Goal: Check status: Check status

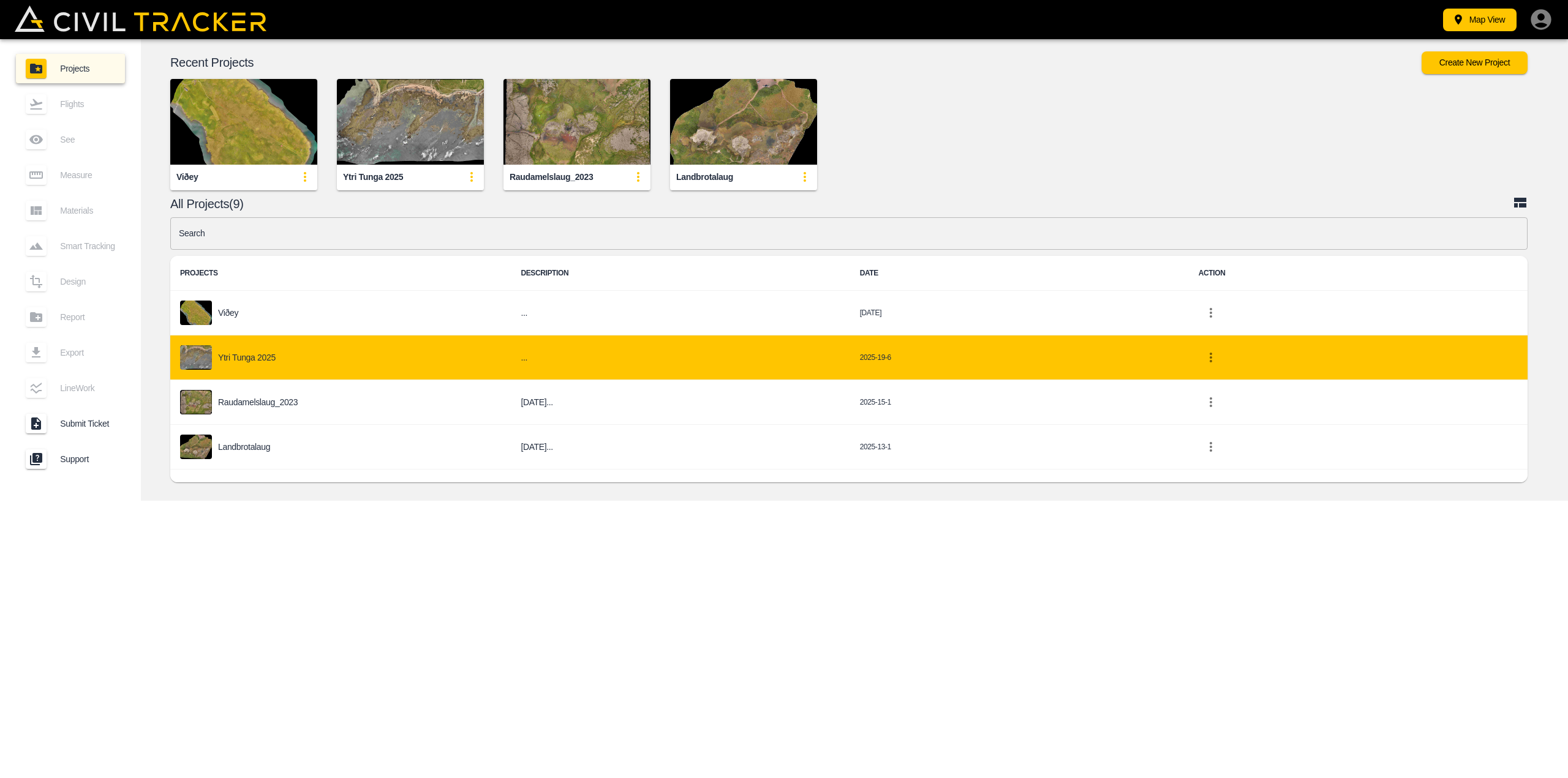
click at [248, 357] on p "Ytri Tunga 2025" at bounding box center [246, 357] width 57 height 10
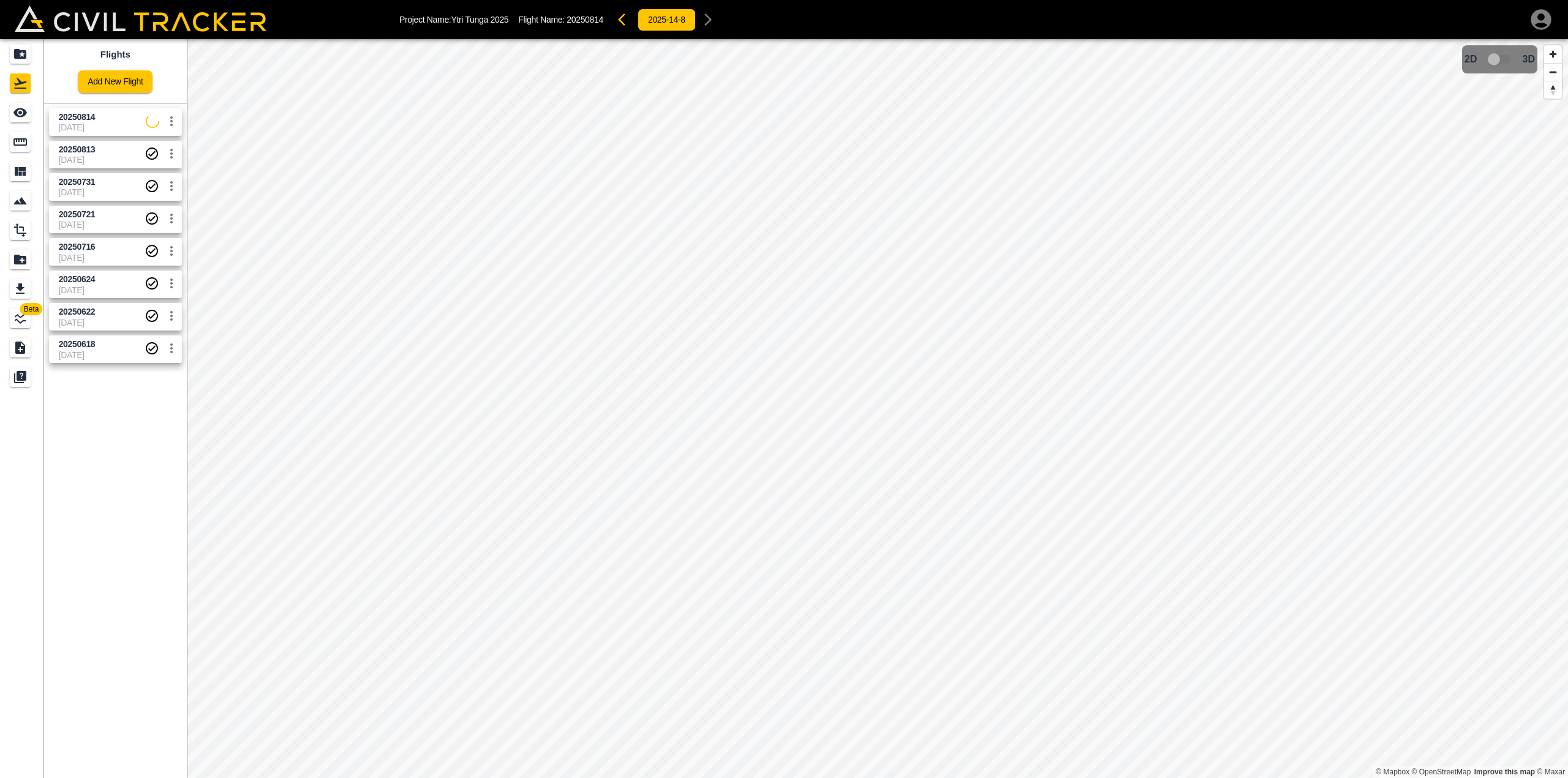
click at [114, 158] on span "[DATE]" at bounding box center [102, 160] width 86 height 10
click at [111, 154] on span "20250813" at bounding box center [102, 150] width 86 height 12
click at [82, 151] on span "20250813" at bounding box center [77, 149] width 37 height 10
click at [24, 284] on icon "Export" at bounding box center [20, 289] width 15 height 15
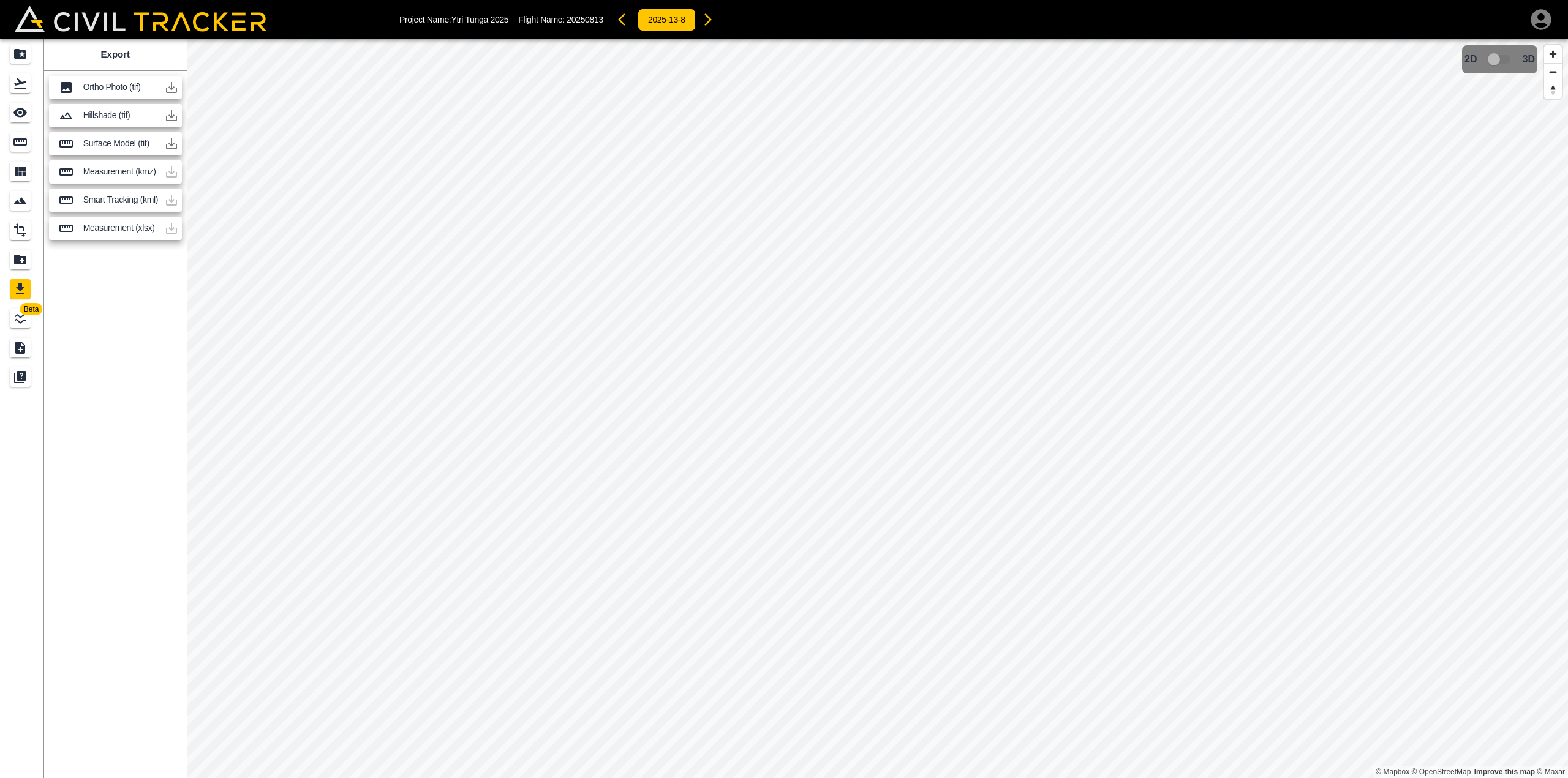
click at [171, 83] on icon "button" at bounding box center [171, 87] width 11 height 11
click at [179, 87] on button "button" at bounding box center [171, 87] width 24 height 24
click at [167, 87] on icon "button" at bounding box center [171, 87] width 15 height 15
click at [25, 112] on icon "See" at bounding box center [20, 113] width 14 height 9
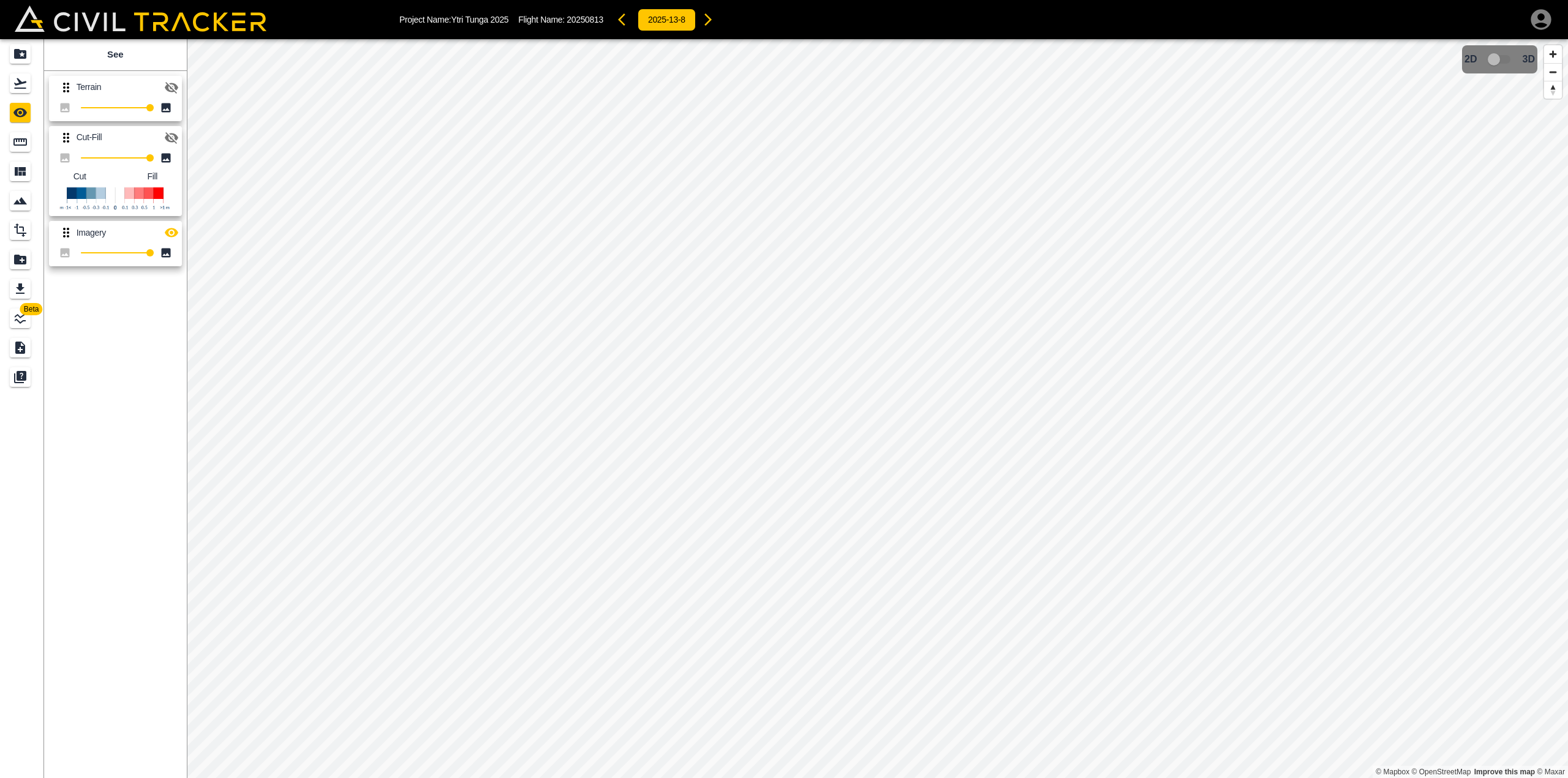
click at [167, 256] on icon at bounding box center [166, 253] width 13 height 13
click at [170, 238] on icon "button" at bounding box center [171, 233] width 15 height 15
click at [170, 141] on icon "button" at bounding box center [171, 138] width 14 height 12
click at [170, 141] on icon "button" at bounding box center [171, 138] width 14 height 9
click at [169, 81] on icon "button" at bounding box center [171, 87] width 15 height 15
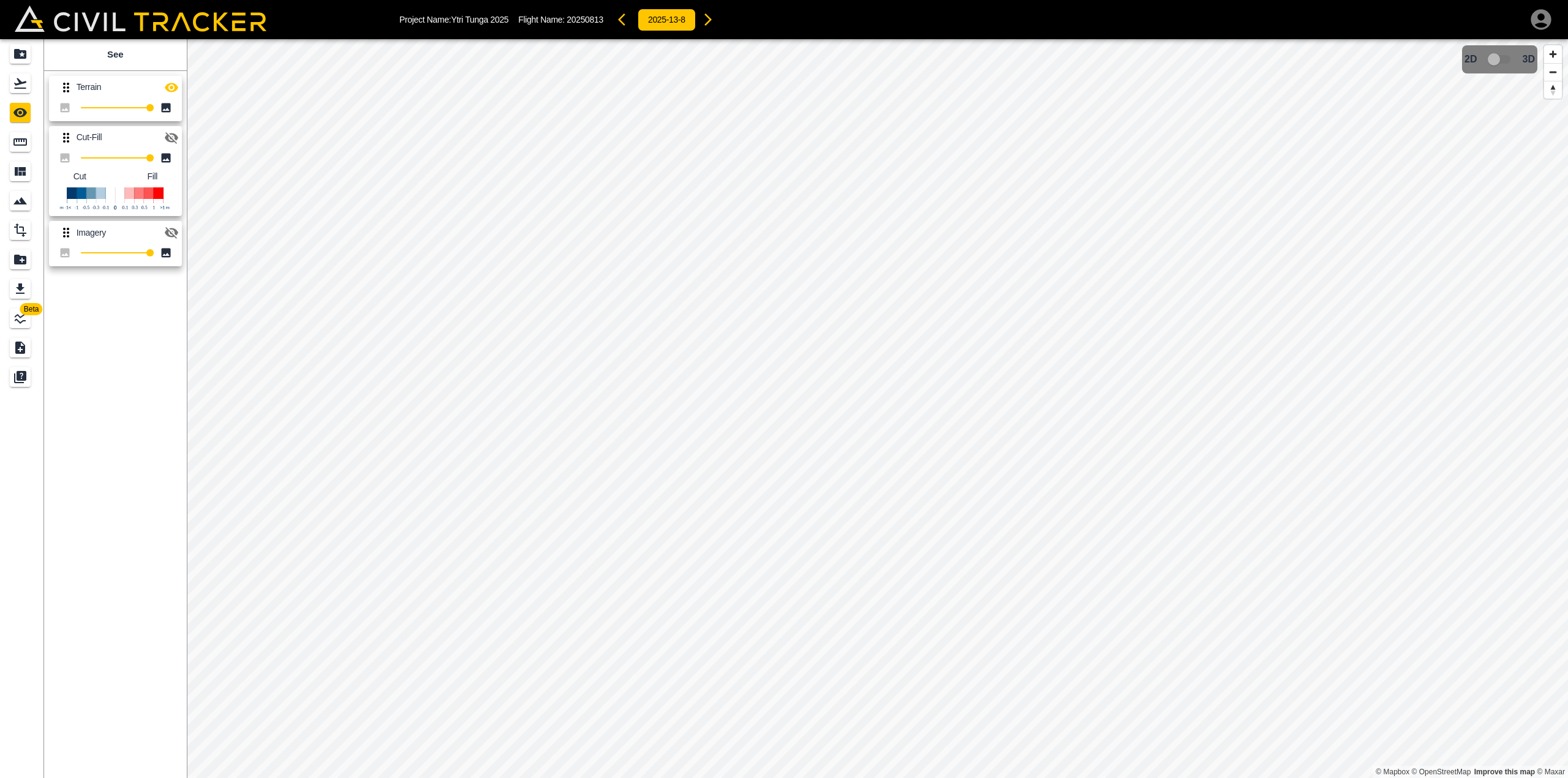
click at [169, 86] on icon "button" at bounding box center [171, 87] width 15 height 15
click at [175, 141] on icon "button" at bounding box center [171, 138] width 15 height 15
click at [175, 141] on icon "button" at bounding box center [171, 138] width 14 height 9
click at [19, 287] on icon "Export" at bounding box center [20, 288] width 8 height 10
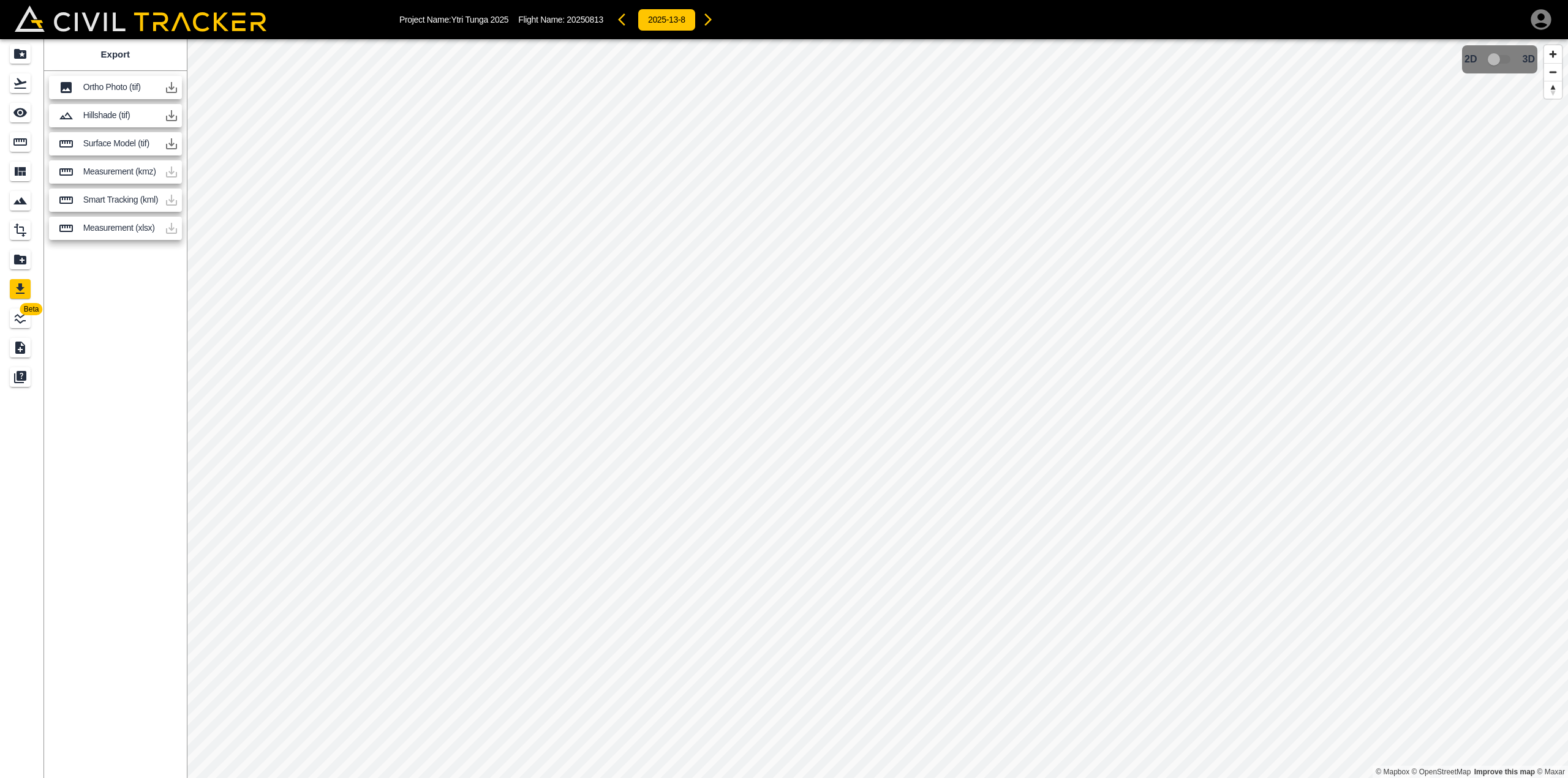
click at [170, 120] on icon "button" at bounding box center [171, 116] width 15 height 15
click at [174, 144] on icon "button" at bounding box center [171, 144] width 15 height 15
click at [175, 92] on icon "button" at bounding box center [171, 87] width 11 height 11
click at [167, 86] on icon "button" at bounding box center [171, 87] width 15 height 15
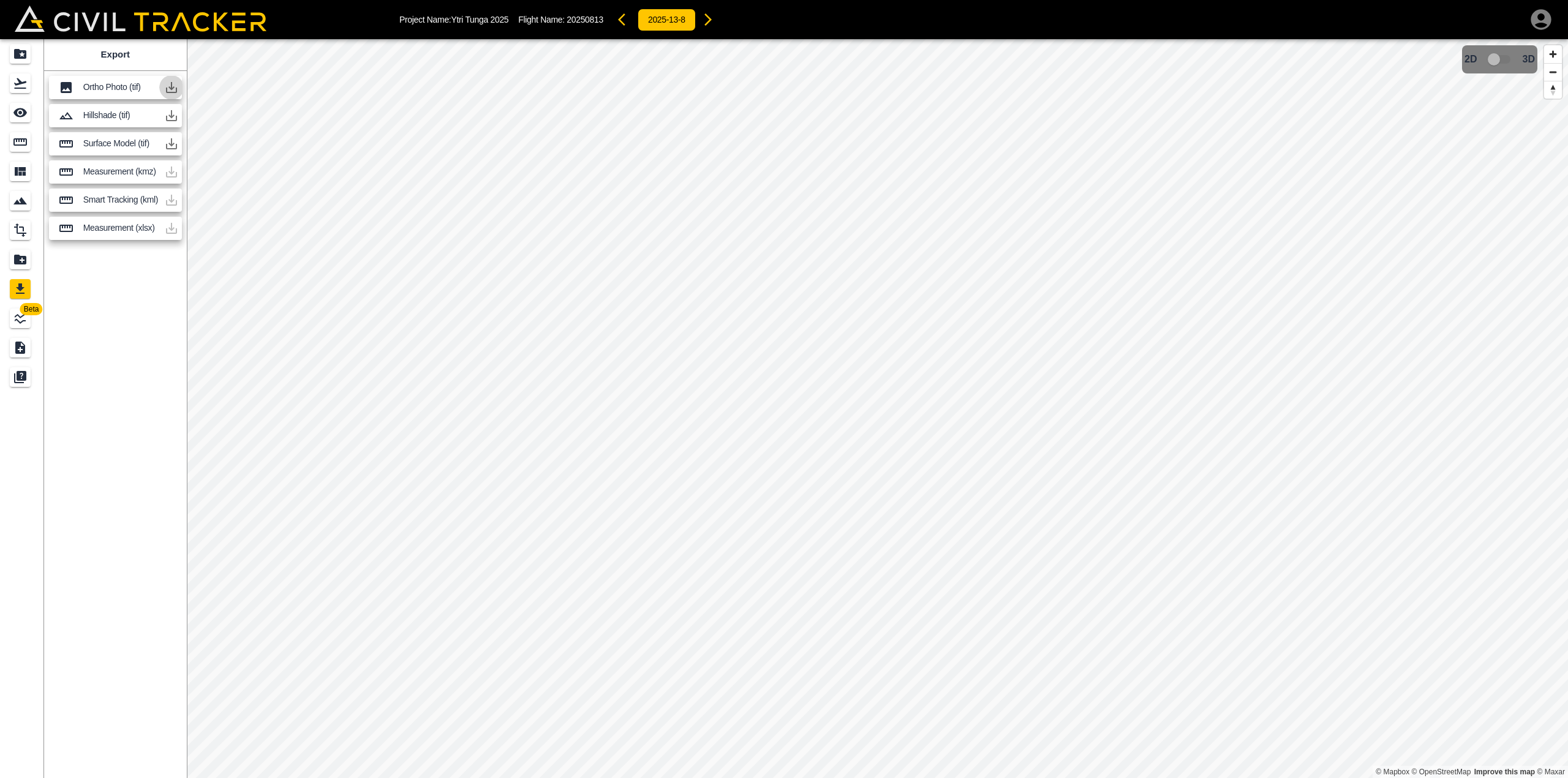
click at [167, 86] on icon "button" at bounding box center [171, 87] width 15 height 15
click at [102, 86] on p "Ortho Photo (tif)" at bounding box center [122, 86] width 76 height 10
click at [26, 54] on icon "Projects" at bounding box center [21, 53] width 13 height 10
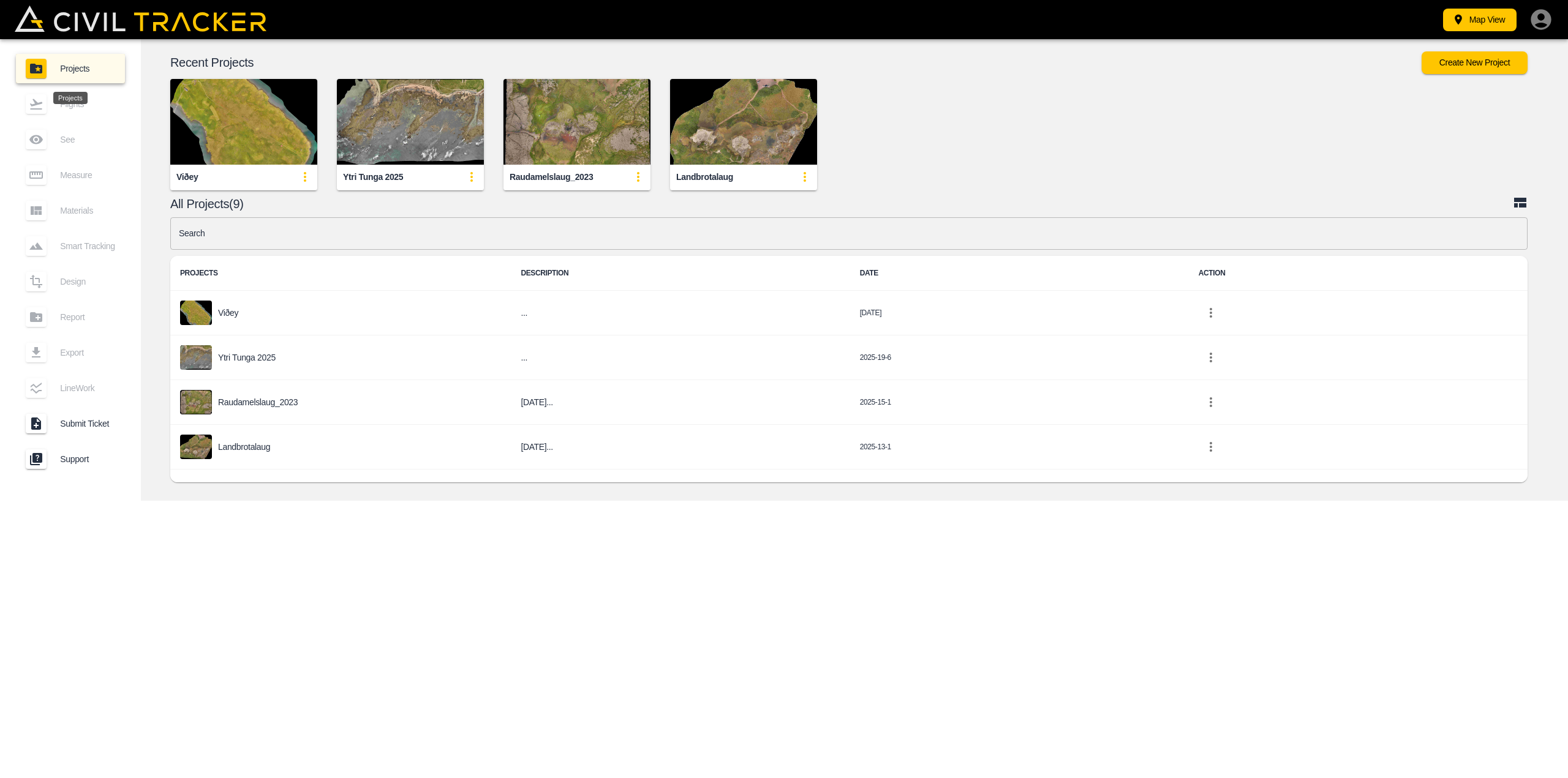
click at [378, 142] on img "button" at bounding box center [410, 122] width 147 height 86
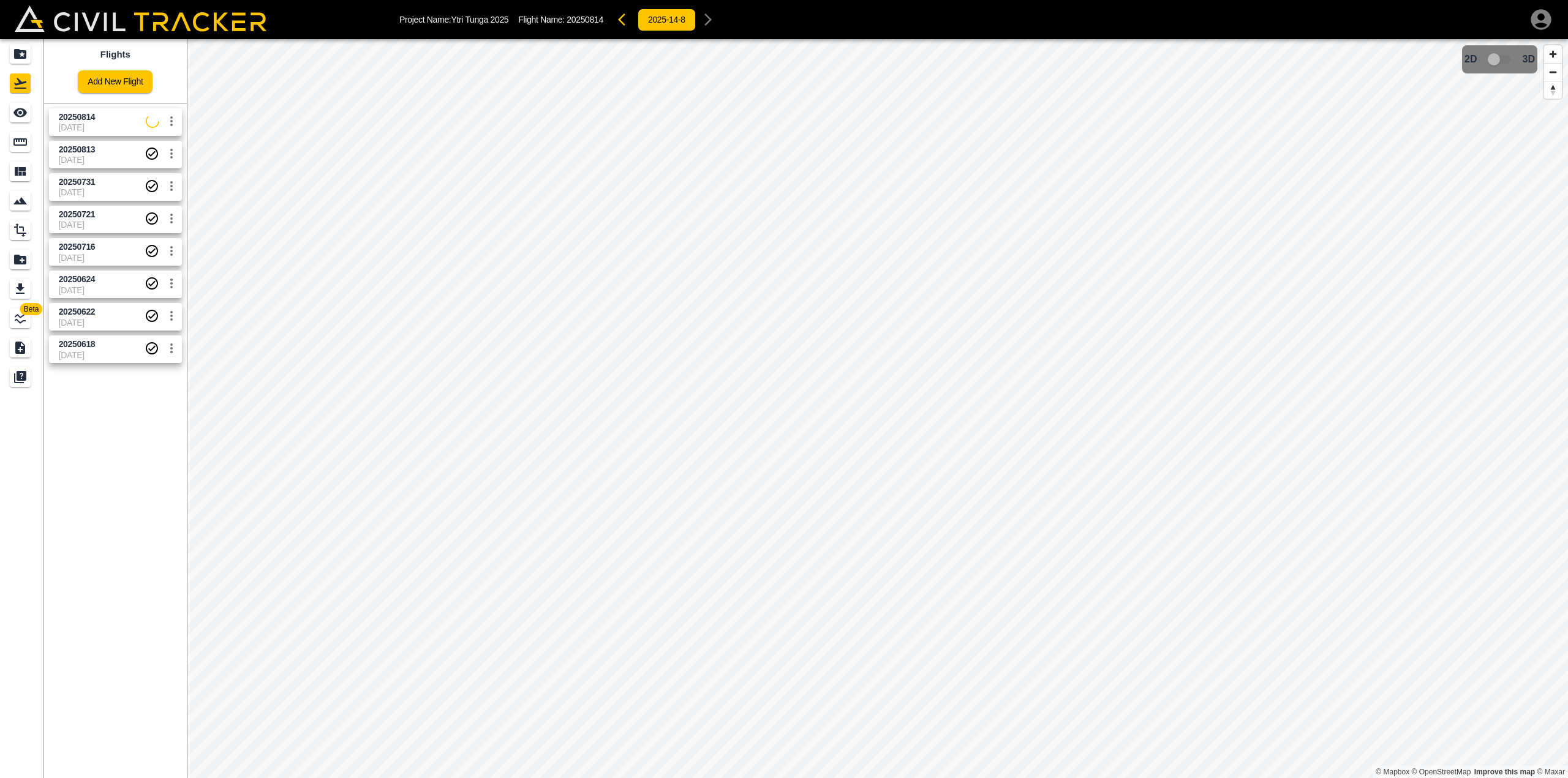
click at [101, 151] on span "20250813" at bounding box center [102, 150] width 86 height 12
click at [108, 155] on span "[DATE]" at bounding box center [102, 160] width 86 height 10
click at [101, 188] on span "[DATE]" at bounding box center [102, 192] width 86 height 10
click at [113, 161] on span "[DATE]" at bounding box center [102, 160] width 86 height 10
click at [112, 161] on span "[DATE]" at bounding box center [102, 160] width 86 height 10
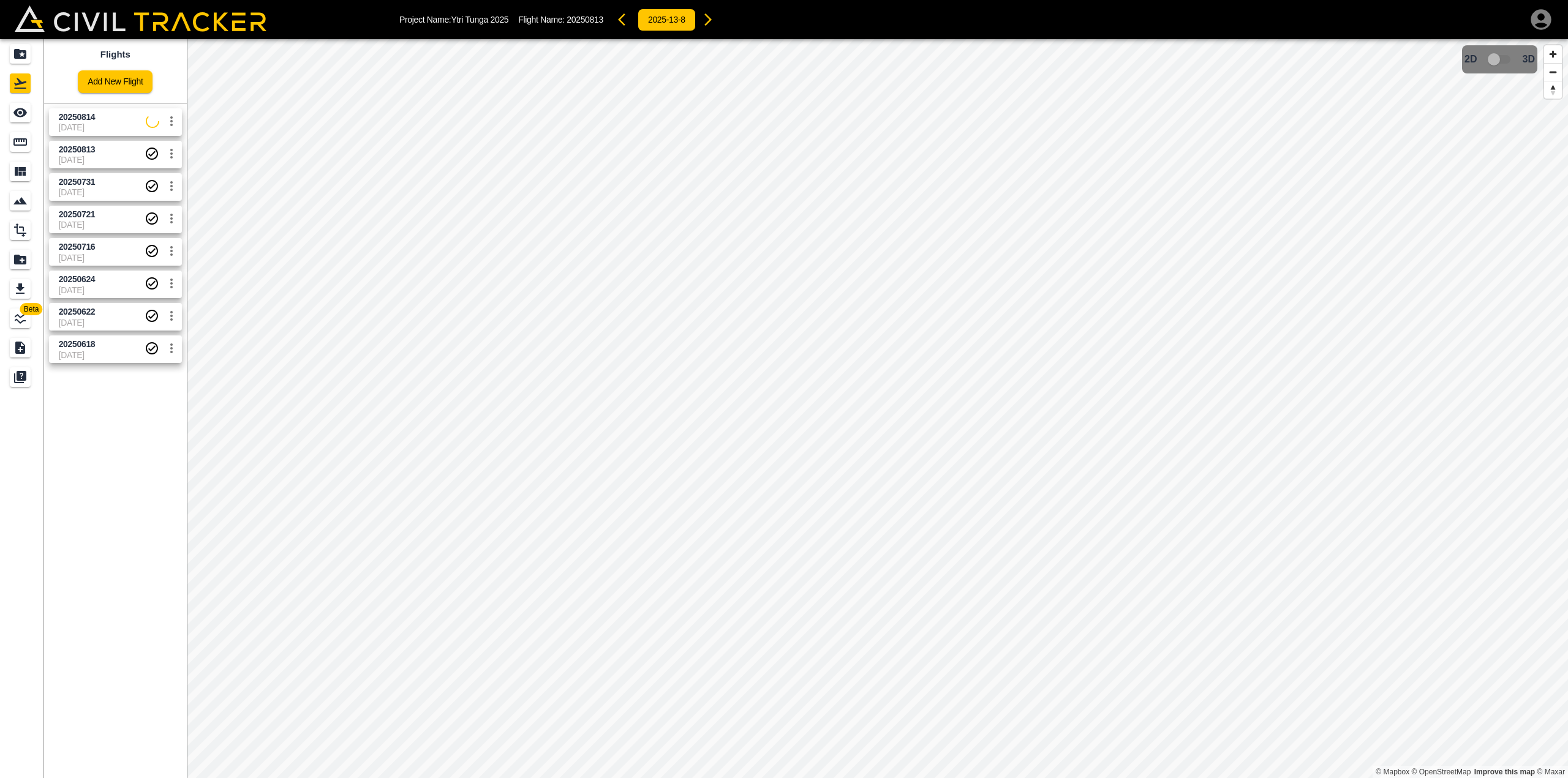
click at [100, 156] on span "[DATE]" at bounding box center [102, 160] width 86 height 10
click at [88, 188] on span "[DATE]" at bounding box center [102, 192] width 86 height 10
click at [90, 158] on span "[DATE]" at bounding box center [102, 160] width 86 height 10
click at [76, 159] on span "[DATE]" at bounding box center [102, 160] width 86 height 10
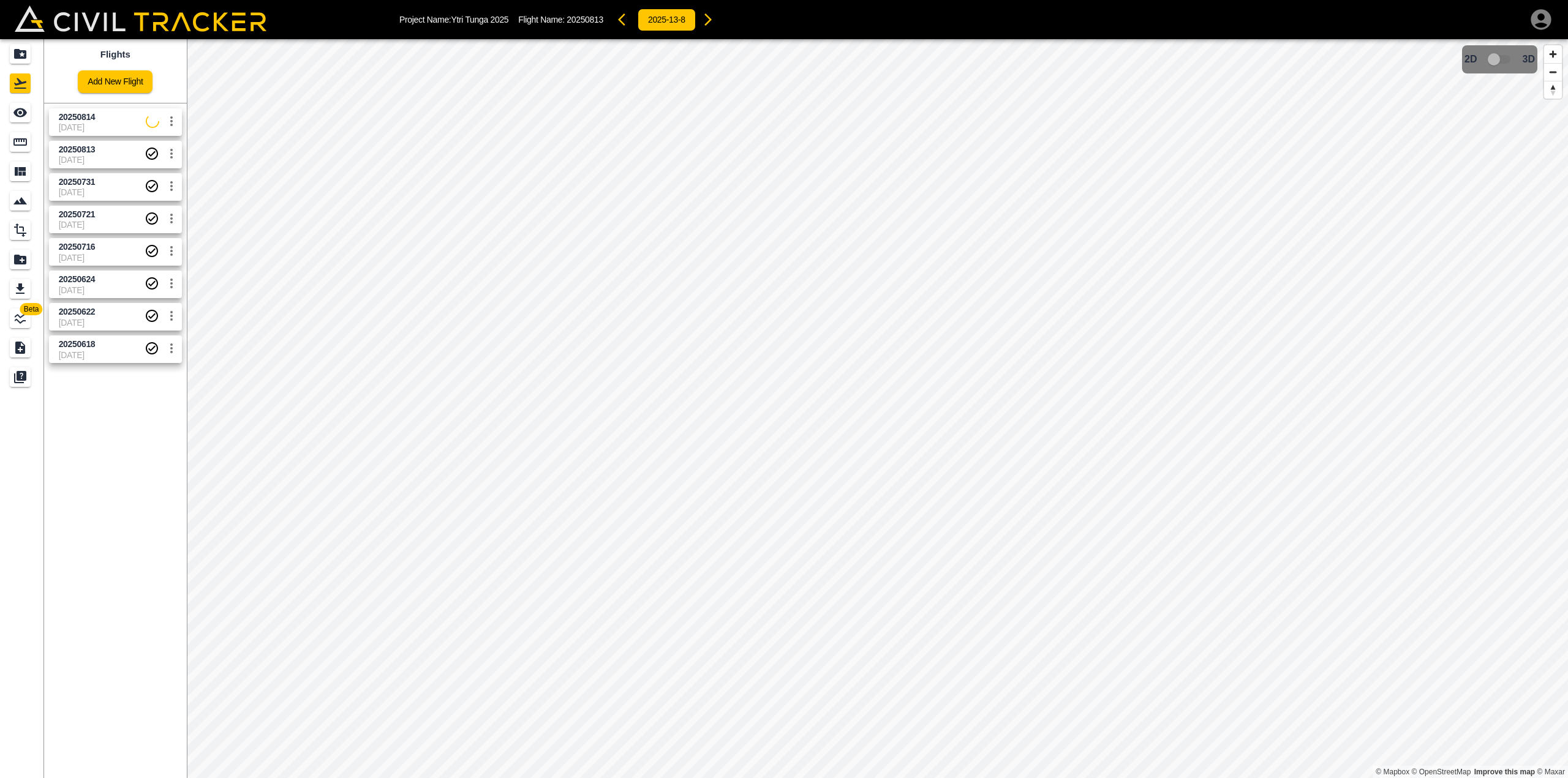
click at [105, 157] on span "[DATE]" at bounding box center [102, 160] width 86 height 10
click at [92, 155] on span "[DATE]" at bounding box center [102, 160] width 86 height 10
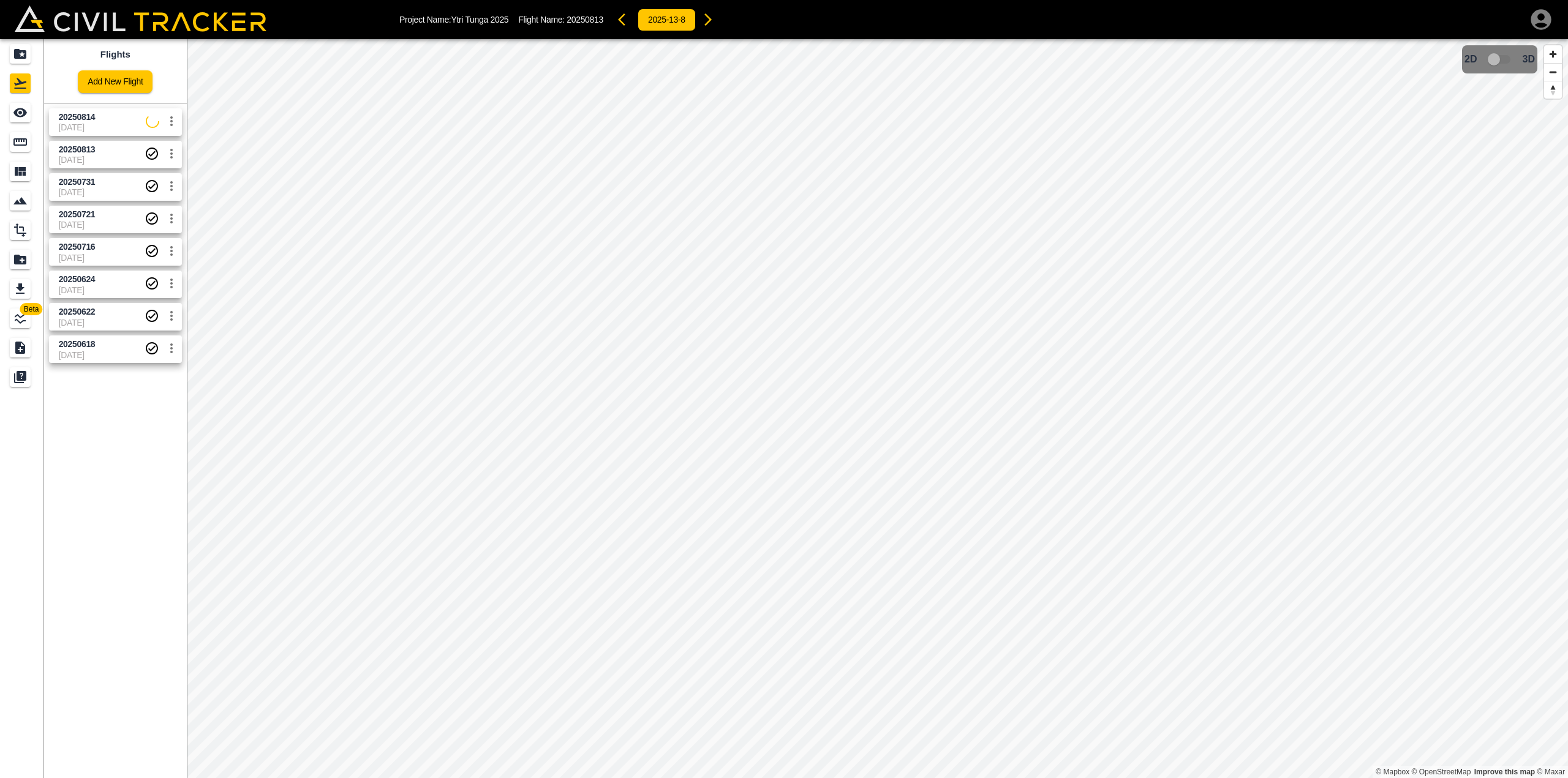
click at [92, 155] on span "[DATE]" at bounding box center [102, 160] width 86 height 10
